Goal: Transaction & Acquisition: Obtain resource

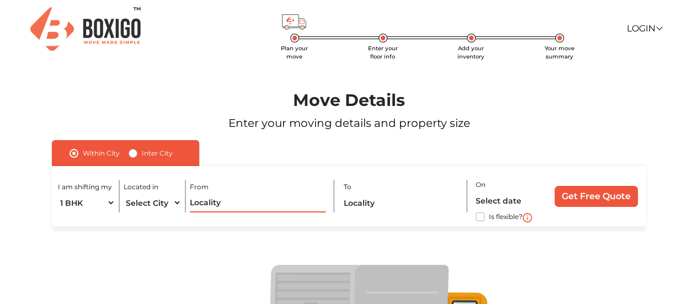
click at [213, 213] on input "text" at bounding box center [258, 202] width 136 height 19
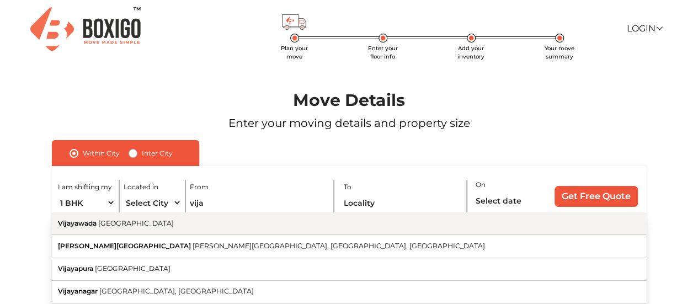
click at [172, 224] on button "[GEOGRAPHIC_DATA] [GEOGRAPHIC_DATA]" at bounding box center [349, 224] width 595 height 23
type input "[GEOGRAPHIC_DATA], [GEOGRAPHIC_DATA]"
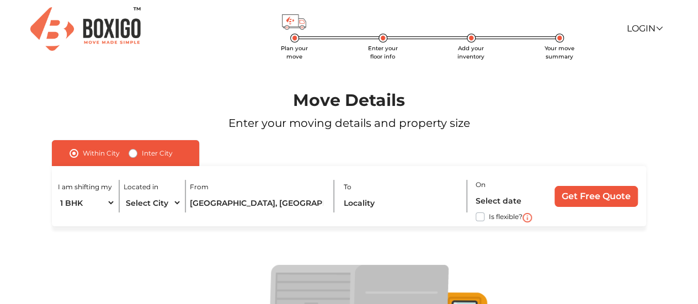
click at [380, 186] on div "To" at bounding box center [406, 196] width 124 height 33
click at [371, 205] on input "text" at bounding box center [402, 202] width 116 height 19
click at [374, 209] on input "text" at bounding box center [402, 202] width 116 height 19
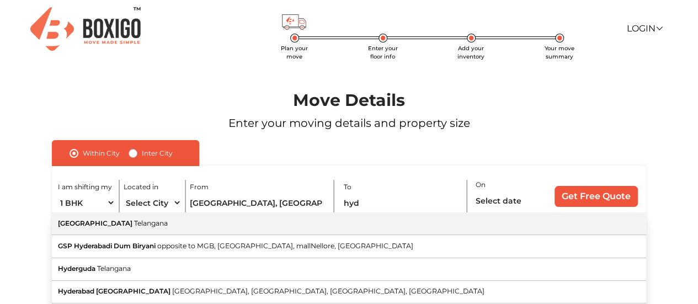
click at [236, 221] on button "Hyderabad [GEOGRAPHIC_DATA]" at bounding box center [349, 224] width 595 height 23
type input "[GEOGRAPHIC_DATA], [GEOGRAPHIC_DATA]"
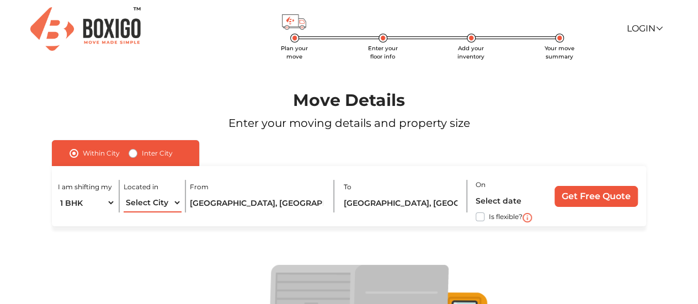
click at [149, 199] on select "Select City [GEOGRAPHIC_DATA] [GEOGRAPHIC_DATA] [GEOGRAPHIC_DATA] [GEOGRAPHIC_D…" at bounding box center [152, 202] width 57 height 19
select select "Vijayawada"
click at [124, 193] on select "Select City [GEOGRAPHIC_DATA] [GEOGRAPHIC_DATA] [GEOGRAPHIC_DATA] [GEOGRAPHIC_D…" at bounding box center [152, 202] width 57 height 19
click at [506, 188] on div "On Is flexible?" at bounding box center [512, 196] width 72 height 37
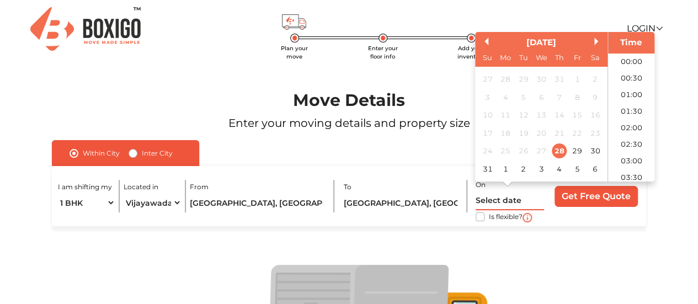
click at [499, 198] on input "text" at bounding box center [510, 200] width 68 height 19
click at [562, 153] on div "28" at bounding box center [559, 151] width 15 height 15
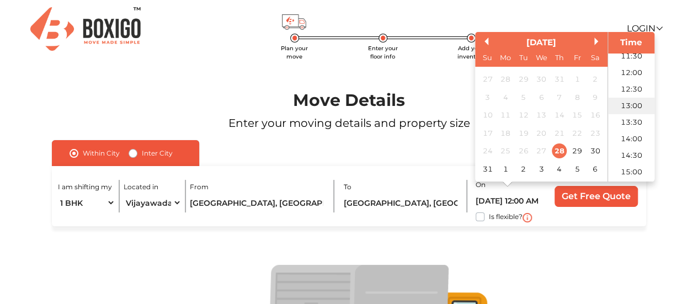
click at [628, 101] on li "13:00" at bounding box center [631, 106] width 47 height 17
type input "[DATE] 1:00 PM"
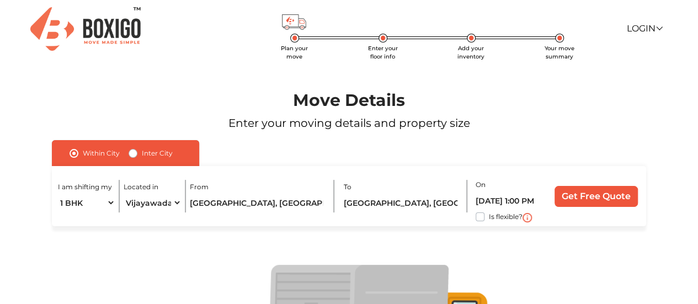
click at [473, 219] on div "I am shifting my 1 BHK 2 BHK 3 BHK 3 + BHK FEW ITEMS Located in Select City [GE…" at bounding box center [349, 196] width 595 height 60
click at [489, 219] on label "Is flexible?" at bounding box center [506, 216] width 34 height 12
click at [61, 219] on input "Is flexible?" at bounding box center [56, 215] width 9 height 11
checkbox input "true"
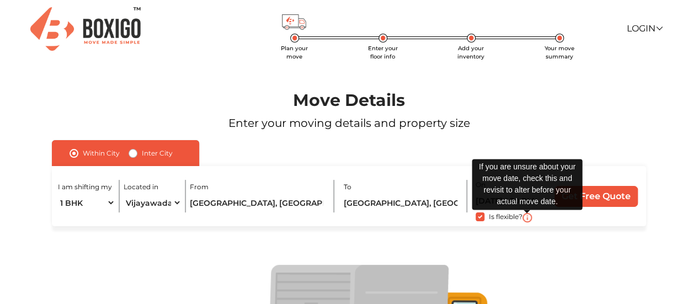
click at [527, 218] on img at bounding box center [527, 217] width 9 height 9
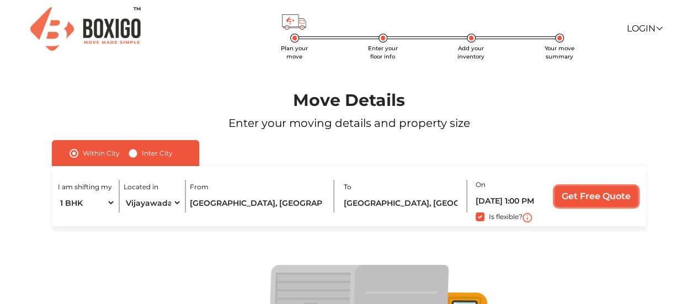
click at [591, 203] on input "Get Free Quote" at bounding box center [596, 196] width 83 height 21
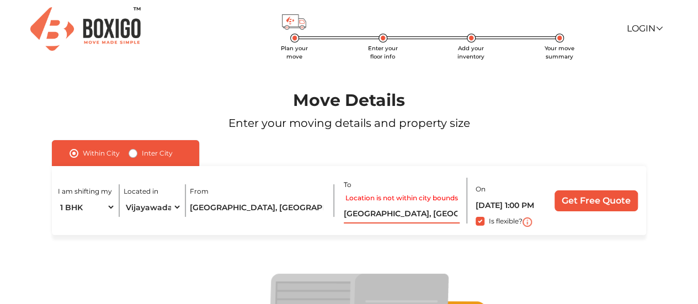
click at [419, 209] on input "[GEOGRAPHIC_DATA], [GEOGRAPHIC_DATA]" at bounding box center [402, 213] width 116 height 19
click at [458, 219] on input "[GEOGRAPHIC_DATA], [GEOGRAPHIC_DATA]" at bounding box center [402, 213] width 116 height 19
click at [439, 214] on input "[GEOGRAPHIC_DATA], [GEOGRAPHIC_DATA]" at bounding box center [402, 213] width 116 height 19
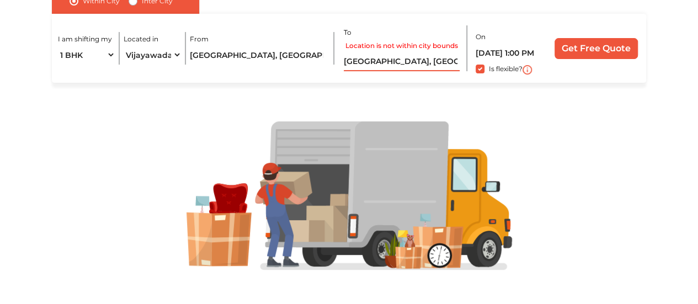
scroll to position [157, 0]
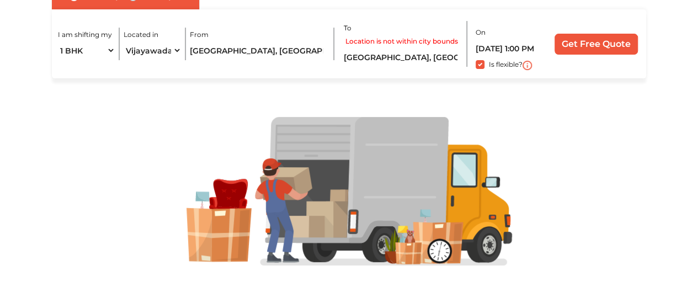
click at [542, 133] on div at bounding box center [349, 191] width 643 height 149
